Goal: Check status: Check status

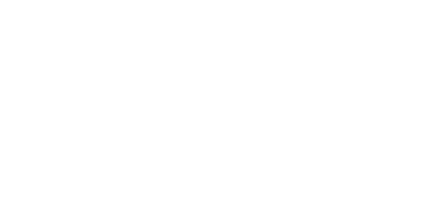
click at [252, 0] on html at bounding box center [217, 0] width 435 height 0
